Goal: Information Seeking & Learning: Learn about a topic

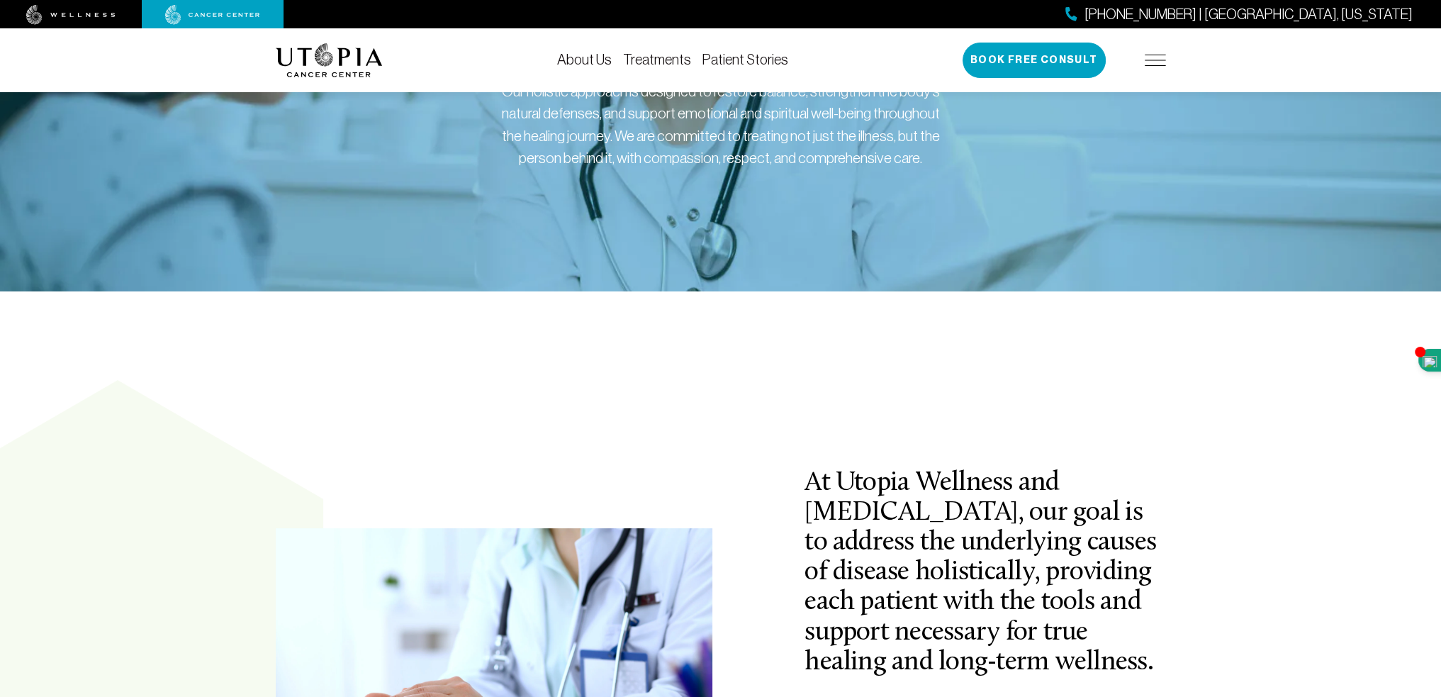
scroll to position [283, 0]
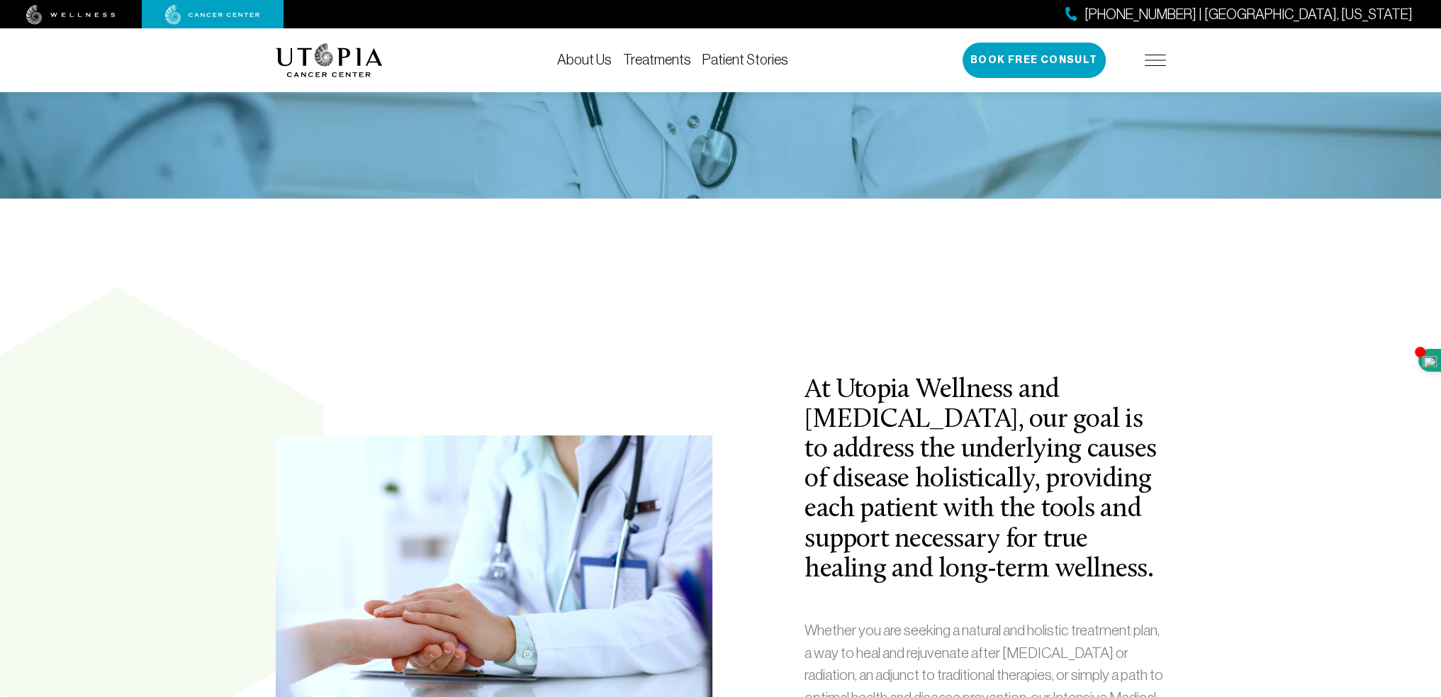
click at [1056, 354] on div "At Utopia Wellness and [MEDICAL_DATA], our goal is to address the underlying ca…" at bounding box center [720, 696] width 1441 height 819
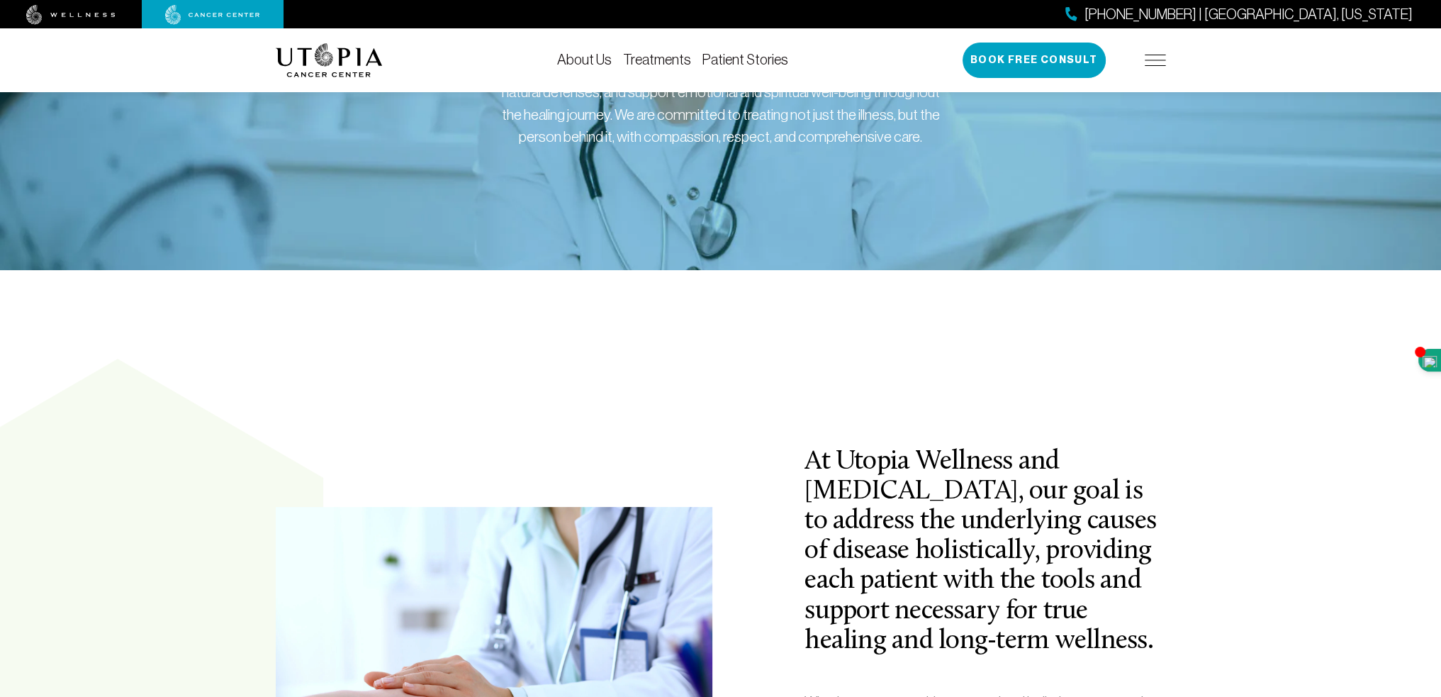
scroll to position [213, 0]
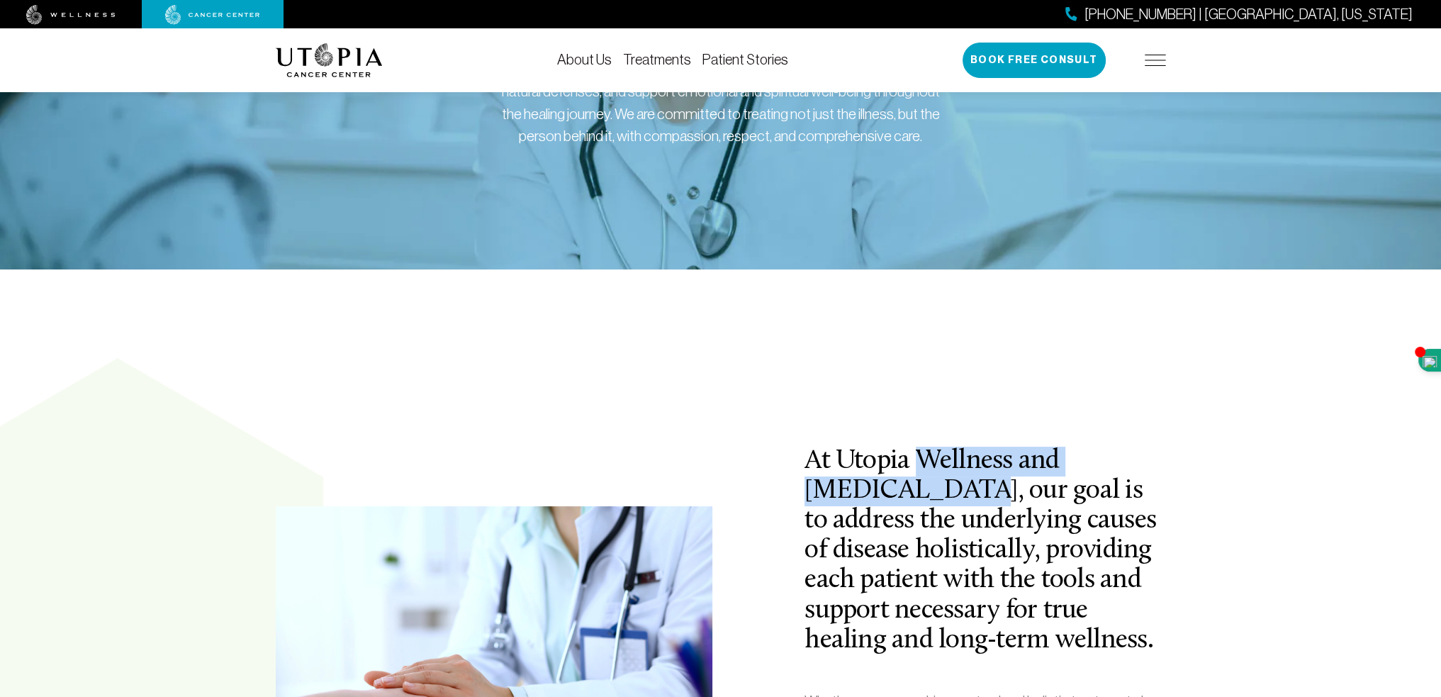
drag, startPoint x: 918, startPoint y: 459, endPoint x: 881, endPoint y: 487, distance: 47.1
click at [881, 487] on h2 "At Utopia Wellness and [MEDICAL_DATA], our goal is to address the underlying ca…" at bounding box center [984, 550] width 361 height 209
copy h2 "Wellness and [MEDICAL_DATA]"
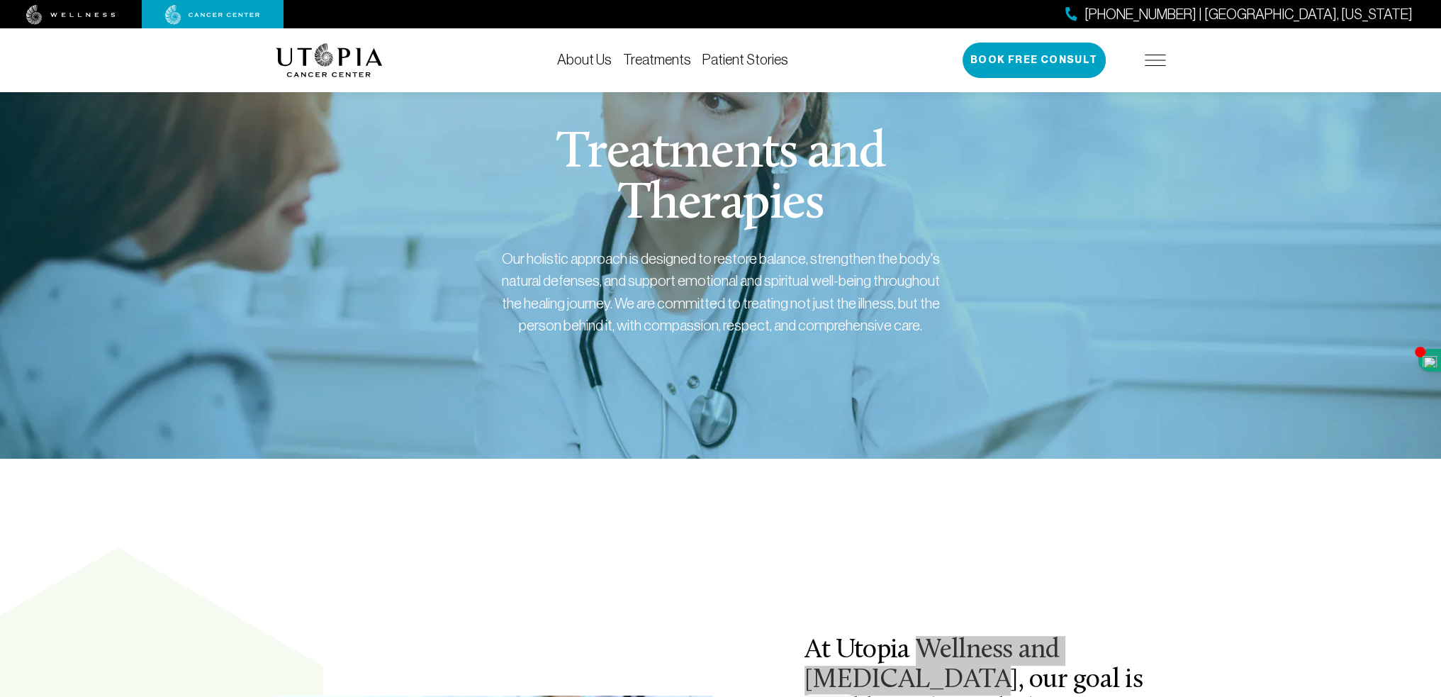
scroll to position [0, 0]
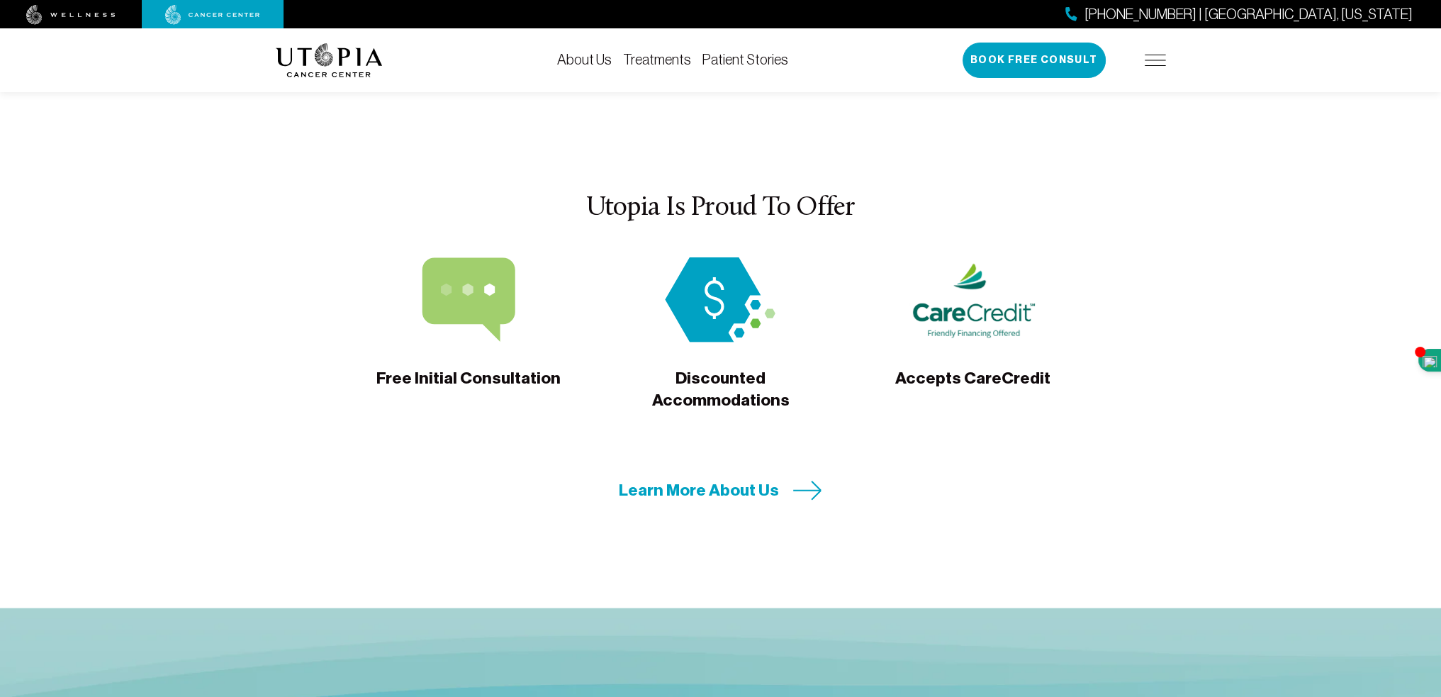
scroll to position [4252, 0]
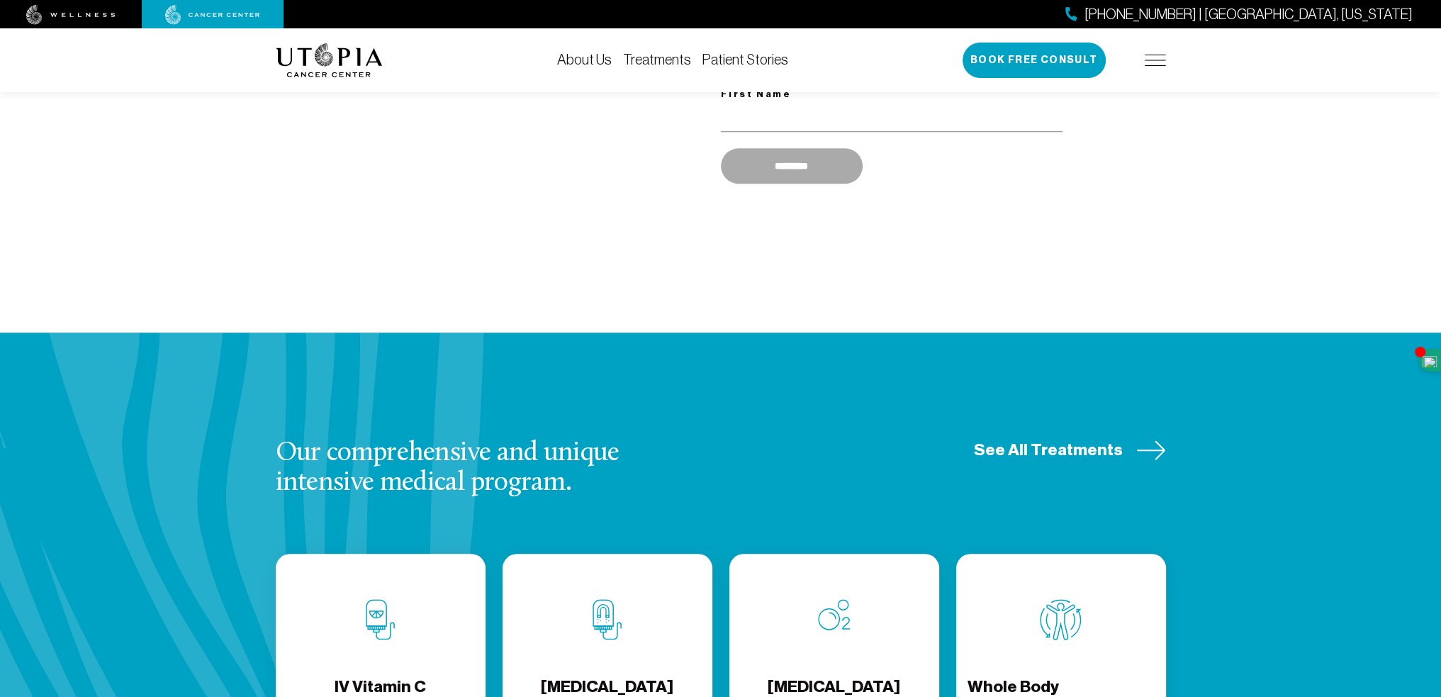
click at [1016, 439] on span "See All Treatments" at bounding box center [1048, 450] width 149 height 22
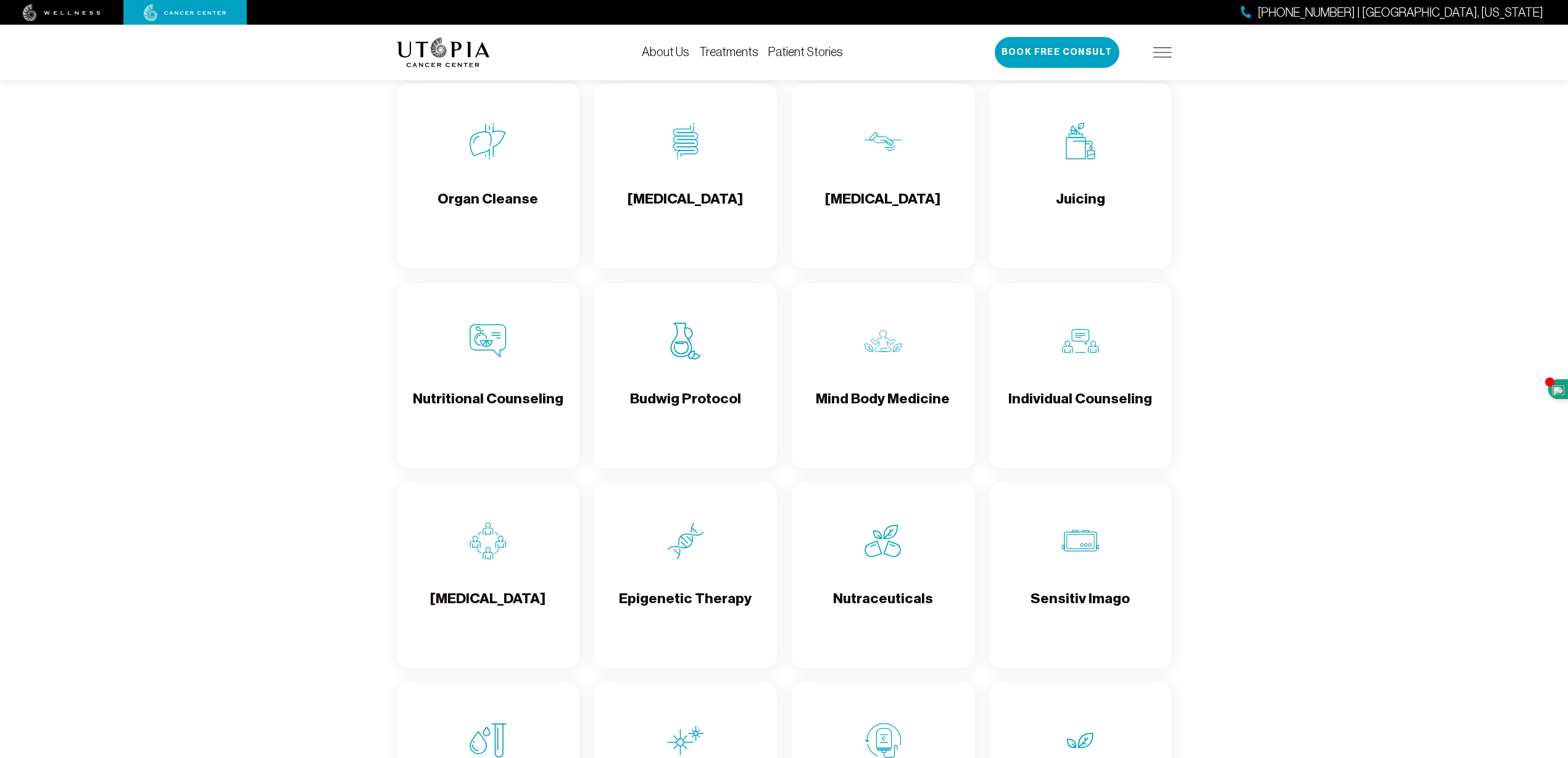
scroll to position [1665, 0]
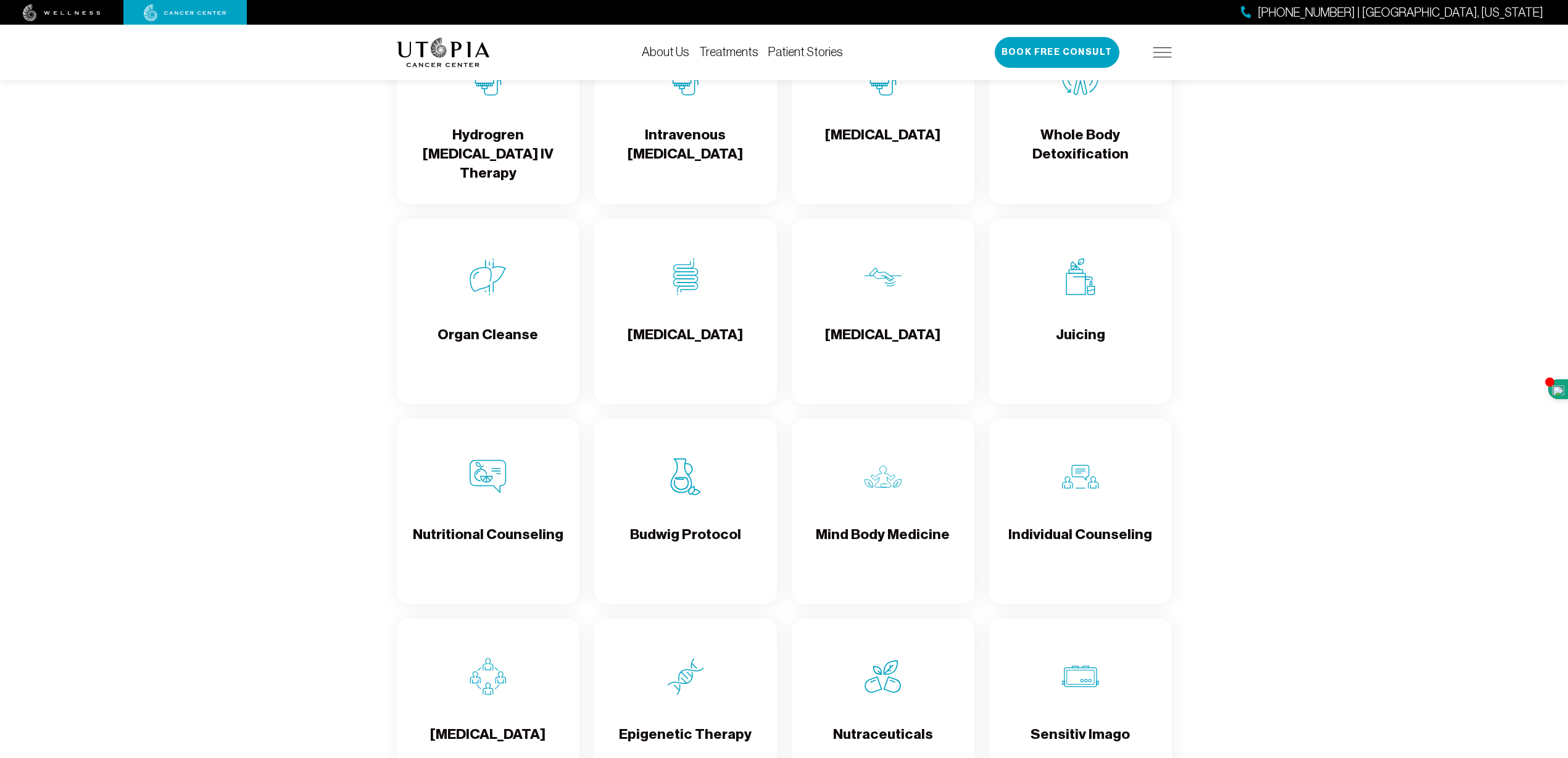
click at [1153, 54] on div "[PHONE_NUMBER] | [GEOGRAPHIC_DATA], [US_STATE] Book Free Consult" at bounding box center [1082, 52] width 177 height 30
click at [1173, 52] on div "About Us Treatments Patient Stories [PHONE_NUMBER] | [GEOGRAPHIC_DATA], [US_STA…" at bounding box center [784, 52] width 790 height 56
click at [1161, 50] on img at bounding box center [1162, 52] width 18 height 10
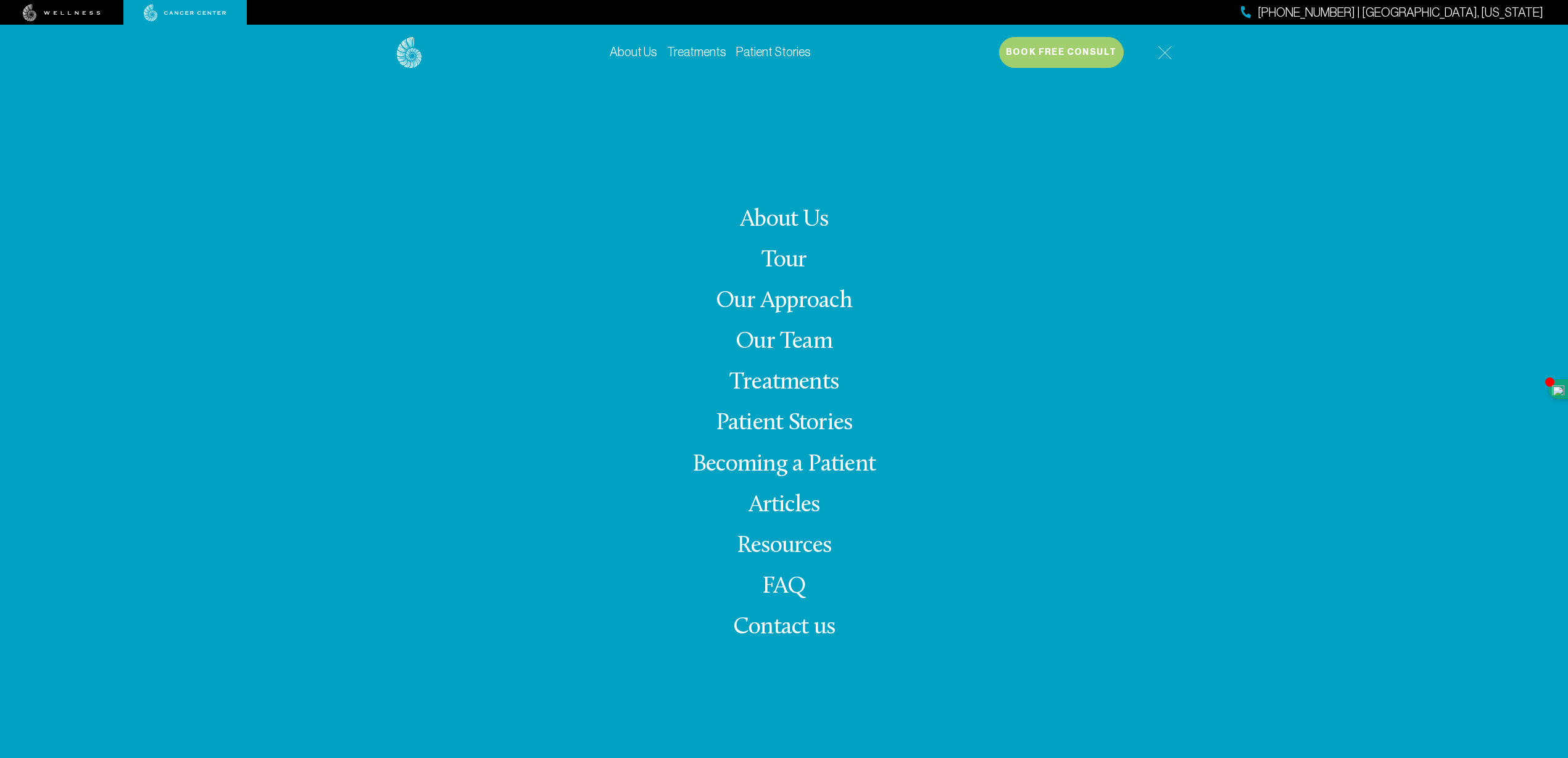
click at [799, 376] on link "Treatments" at bounding box center [784, 383] width 109 height 24
click at [1160, 54] on img at bounding box center [1164, 52] width 14 height 14
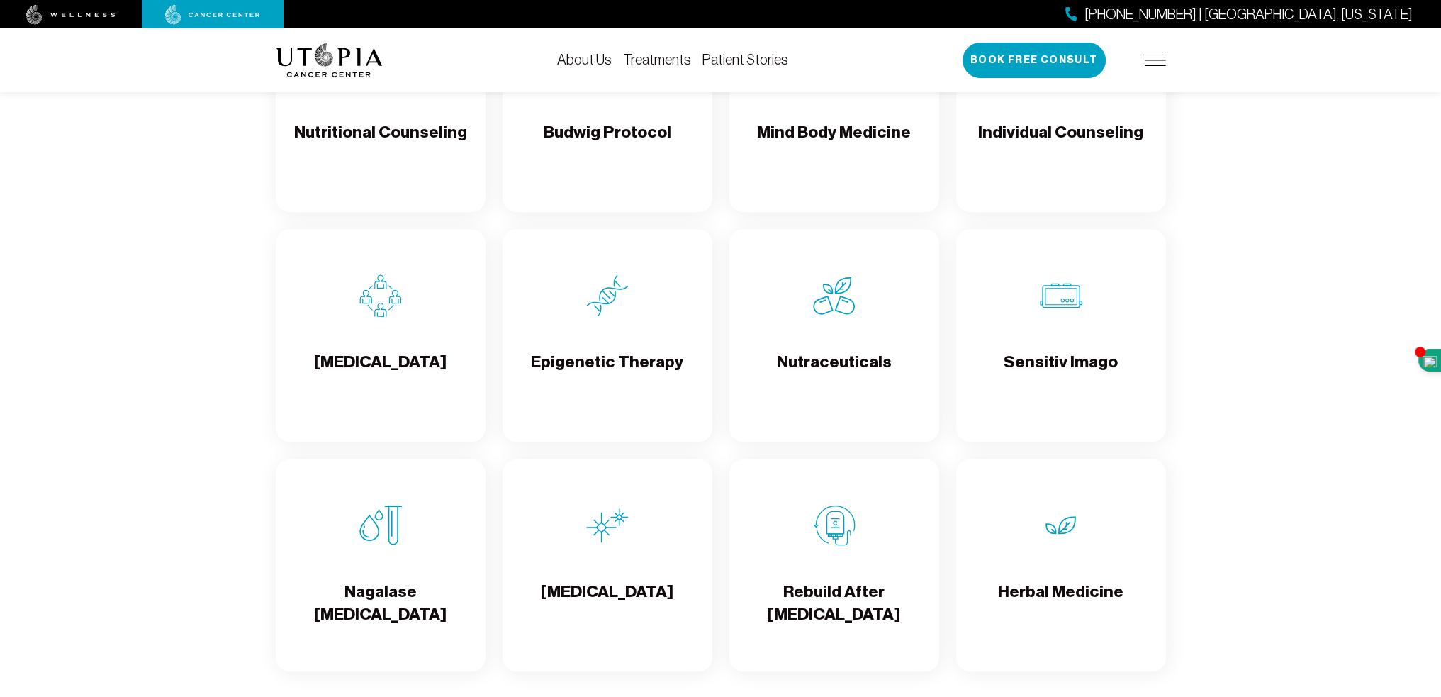
scroll to position [2268, 0]
